Goal: Task Accomplishment & Management: Manage account settings

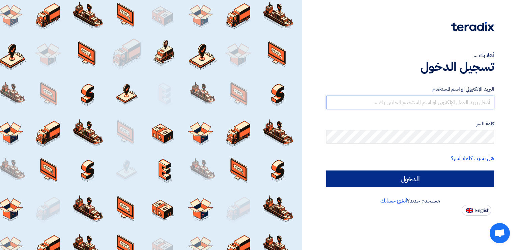
type input "[PERSON_NAME][EMAIL_ADDRESS][DOMAIN_NAME]"
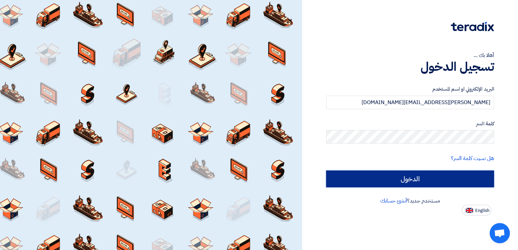
click at [403, 178] on input "الدخول" at bounding box center [410, 179] width 168 height 17
type input "Sign in"
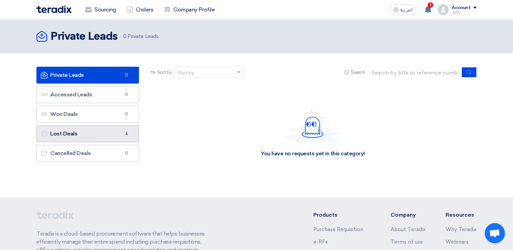
click at [115, 130] on link "Lost Deals Lost Deals 4" at bounding box center [87, 133] width 103 height 17
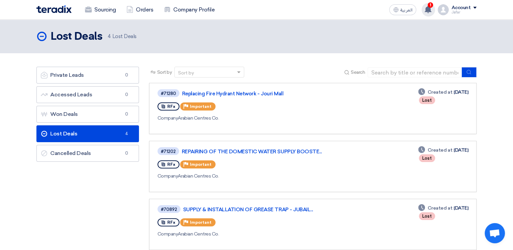
click at [430, 8] on use at bounding box center [428, 9] width 7 height 7
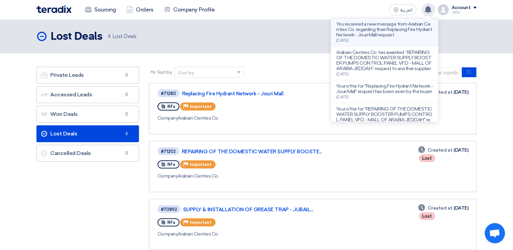
click at [377, 31] on p "You received a new message from Arabian Centres Co. regarding their Replacing F…" at bounding box center [384, 30] width 96 height 16
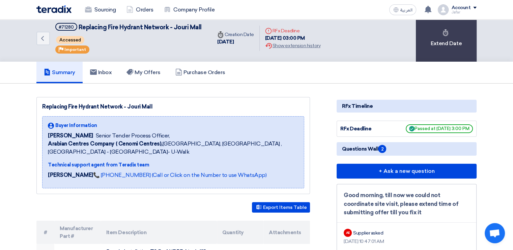
scroll to position [0, 0]
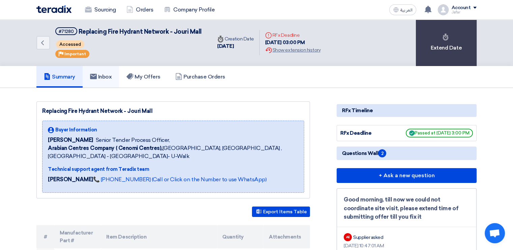
click at [109, 71] on link "Inbox" at bounding box center [101, 77] width 37 height 22
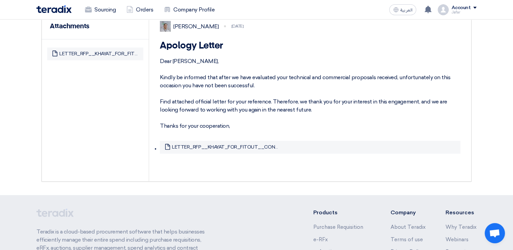
scroll to position [123, 0]
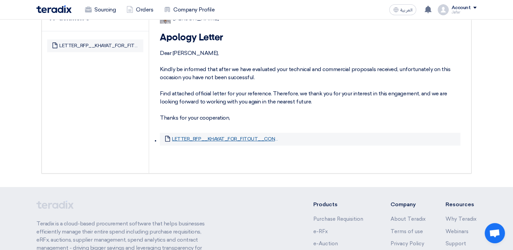
click at [227, 142] on link "LETTER_RFP__KHAYAT_FOR_FITOUT__CONTRACTING.pdf" at bounding box center [226, 139] width 109 height 6
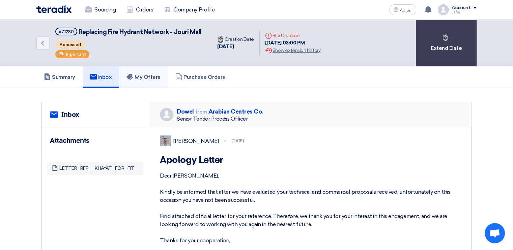
click at [161, 75] on h5 "My Offers" at bounding box center [144, 77] width 34 height 7
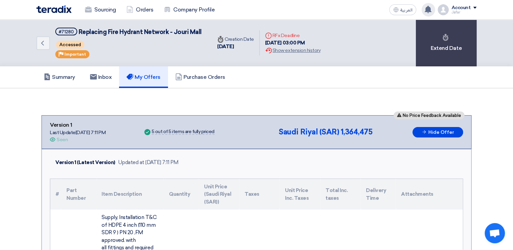
click at [432, 6] on icon at bounding box center [427, 9] width 7 height 7
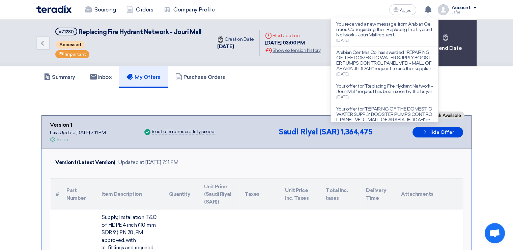
click at [257, 83] on div "Summary Inbox My Offers Purchase Orders" at bounding box center [256, 77] width 440 height 22
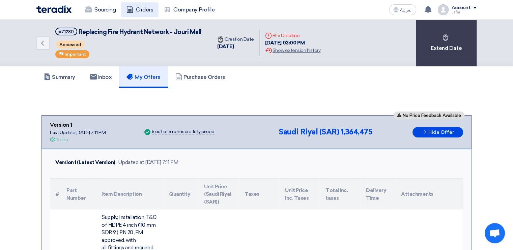
click at [137, 5] on link "Orders" at bounding box center [139, 9] width 37 height 15
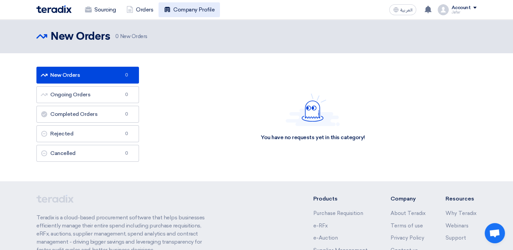
click at [184, 11] on link "Company Profile" at bounding box center [189, 9] width 61 height 15
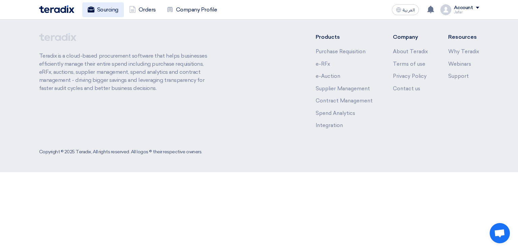
click at [111, 11] on link "Sourcing" at bounding box center [102, 9] width 41 height 15
